Goal: Task Accomplishment & Management: Check status

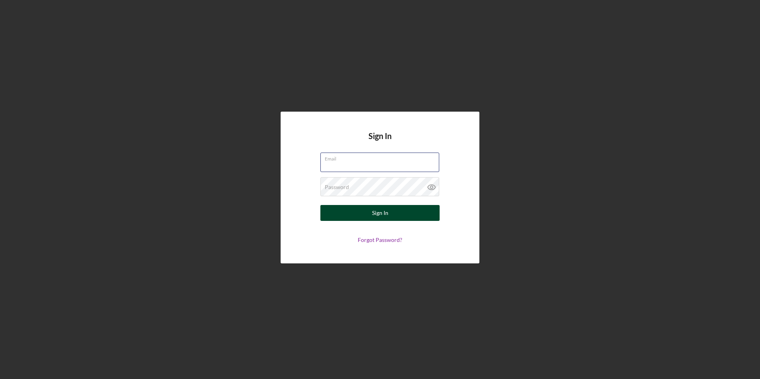
type input "[EMAIL_ADDRESS][DOMAIN_NAME]"
click at [366, 211] on div "Sign In" at bounding box center [380, 213] width 16 height 16
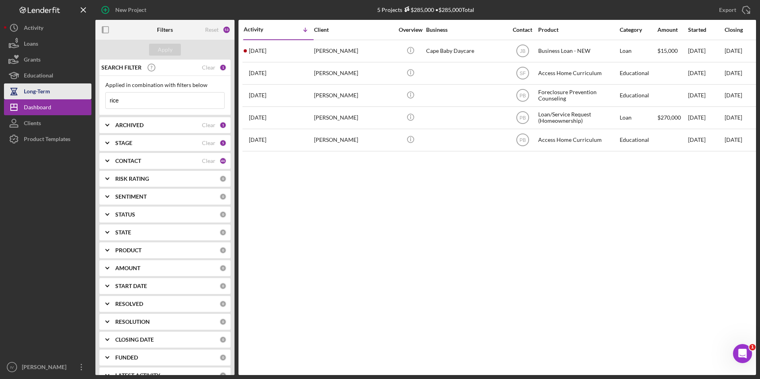
drag, startPoint x: 129, startPoint y: 102, endPoint x: 74, endPoint y: 97, distance: 55.1
click at [74, 97] on div "New Project 5 Projects $285,000 • $285,000 Total rice Export Icon/Export Filter…" at bounding box center [380, 187] width 752 height 375
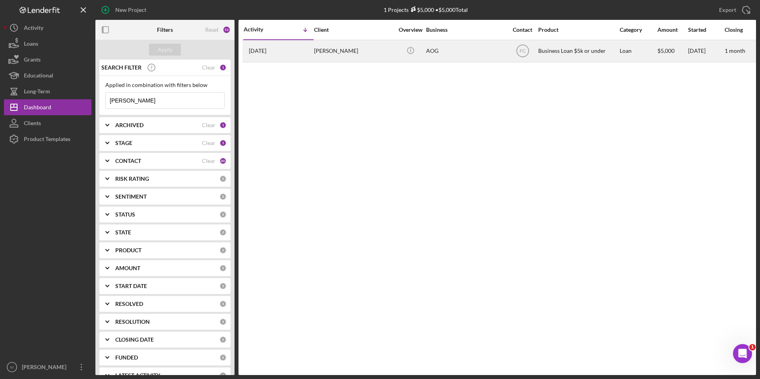
type input "[PERSON_NAME]"
click at [366, 57] on div "[PERSON_NAME]" at bounding box center [354, 51] width 80 height 21
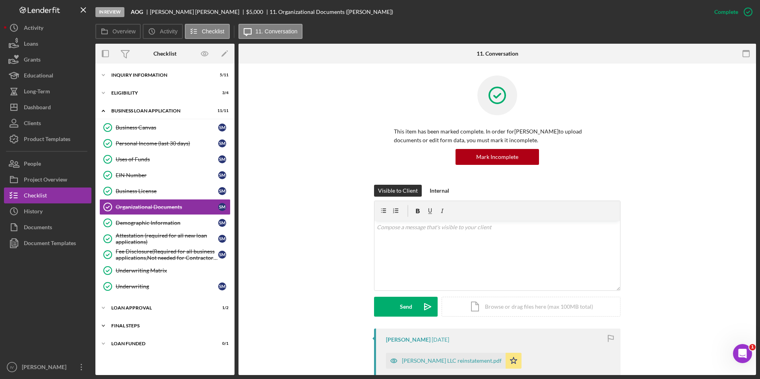
click at [123, 237] on div "Icon/Expander Final Steps 5 / 13" at bounding box center [164, 326] width 139 height 16
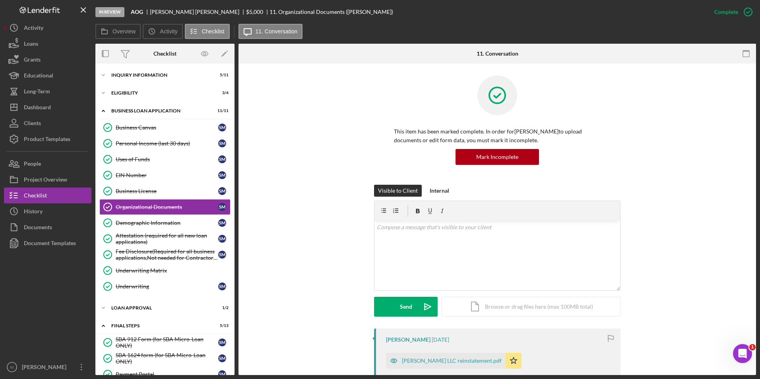
scroll to position [159, 0]
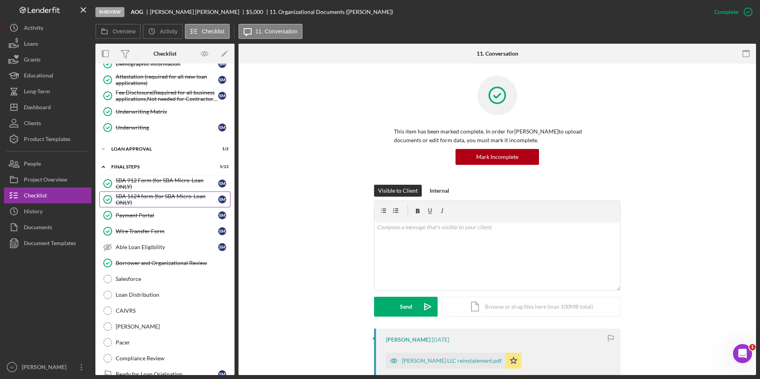
click at [177, 201] on div "SBA 1624 form (for SBA Micro-Loan ONLY)" at bounding box center [167, 199] width 103 height 13
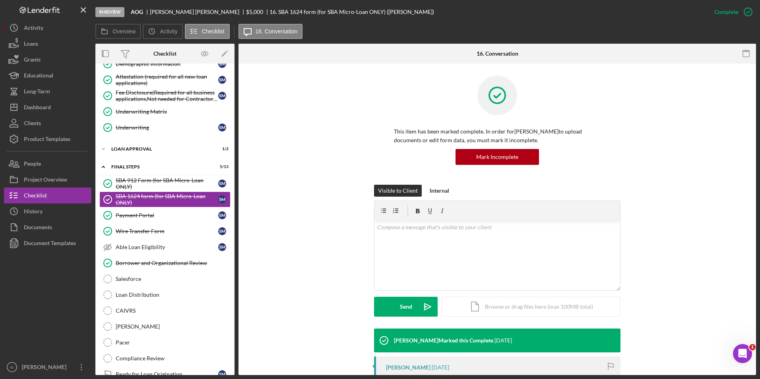
scroll to position [80, 0]
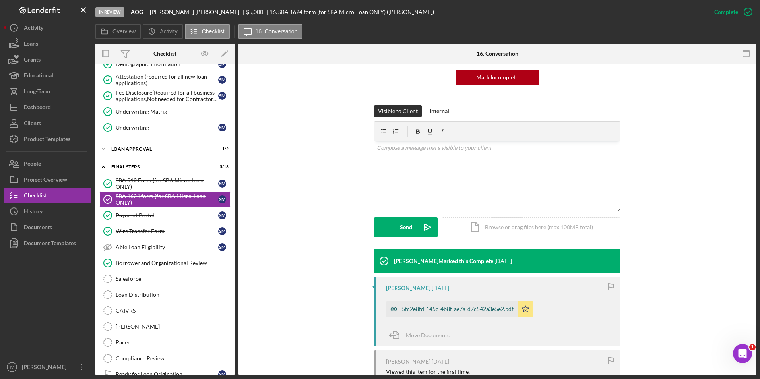
click at [366, 237] on div "5fc2e8fd-145c-4b8f-ae7a-d7c542a3e5e2.pdf" at bounding box center [458, 309] width 112 height 6
